Goal: Transaction & Acquisition: Purchase product/service

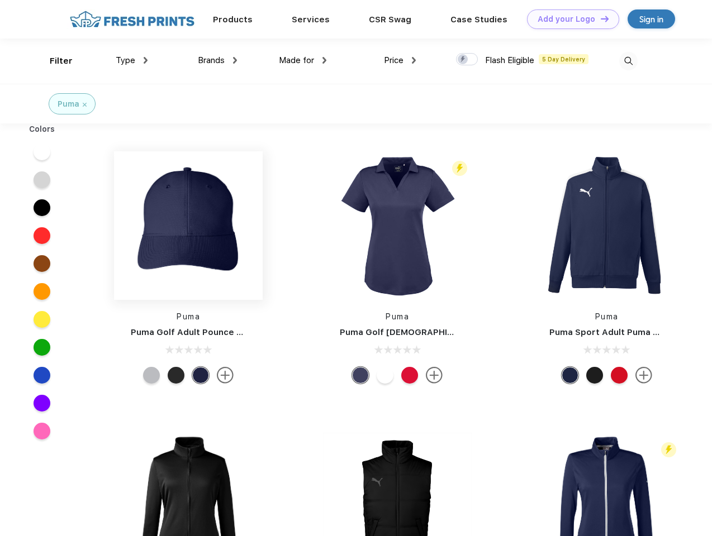
scroll to position [1, 0]
click at [569, 19] on link "Add your Logo Design Tool" at bounding box center [573, 19] width 92 height 20
click at [0, 0] on div "Design Tool" at bounding box center [0, 0] width 0 height 0
click at [599, 18] on link "Add your Logo Design Tool" at bounding box center [573, 19] width 92 height 20
click at [54, 61] on div "Filter" at bounding box center [61, 61] width 23 height 13
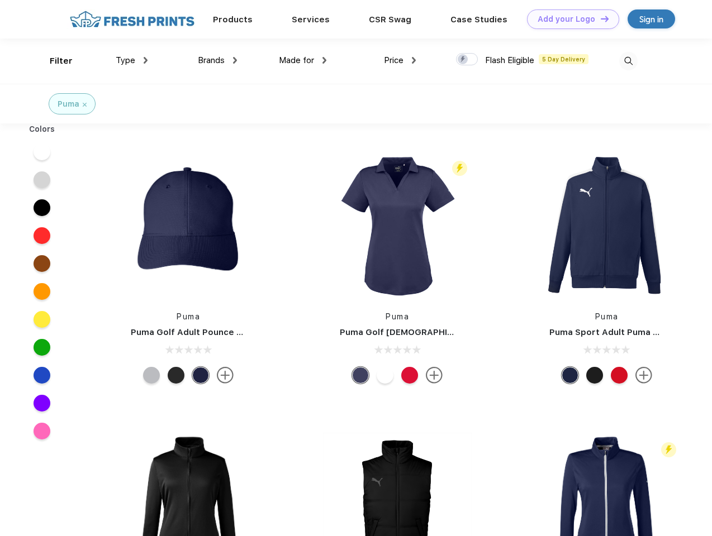
click at [132, 60] on span "Type" at bounding box center [126, 60] width 20 height 10
click at [217, 60] on span "Brands" at bounding box center [211, 60] width 27 height 10
click at [303, 60] on span "Made for" at bounding box center [296, 60] width 35 height 10
click at [400, 60] on span "Price" at bounding box center [394, 60] width 20 height 10
click at [467, 60] on div at bounding box center [467, 59] width 22 height 12
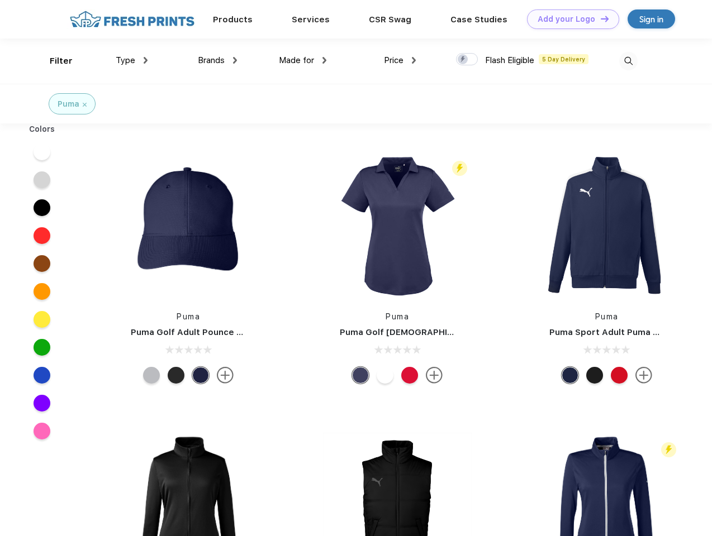
click at [463, 60] on input "checkbox" at bounding box center [459, 55] width 7 height 7
click at [628, 61] on img at bounding box center [628, 61] width 18 height 18
